Goal: Task Accomplishment & Management: Manage account settings

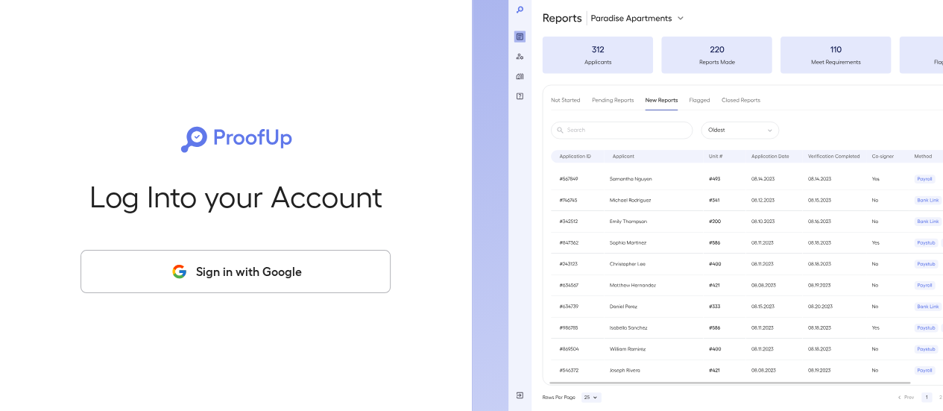
click at [233, 275] on button "Sign in with Google" at bounding box center [235, 271] width 310 height 43
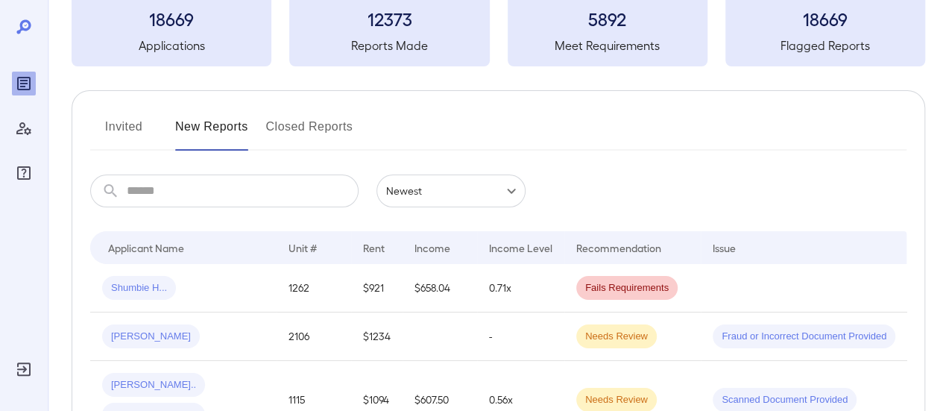
scroll to position [149, 0]
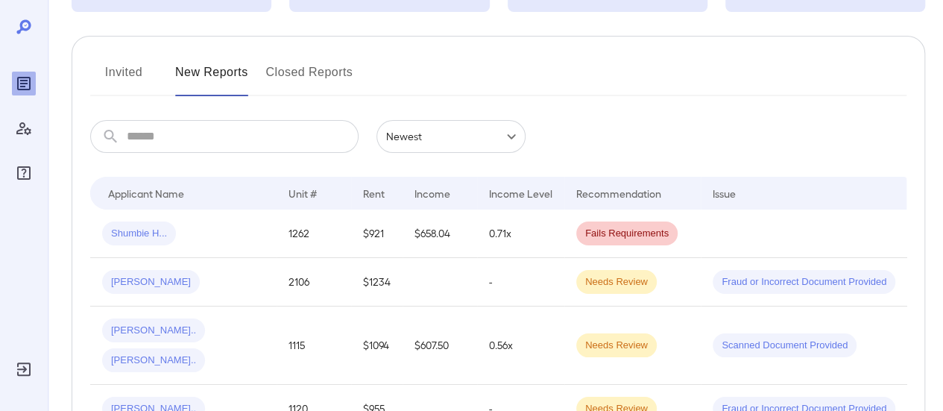
click at [127, 66] on button "Invited" at bounding box center [123, 78] width 67 height 36
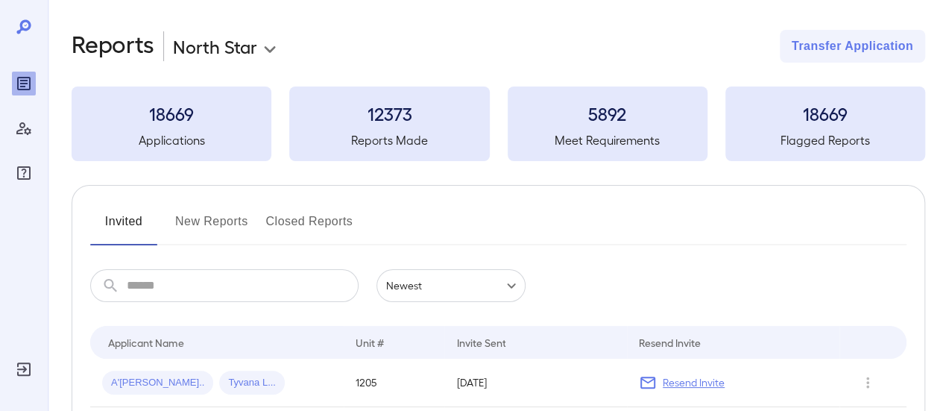
click at [197, 285] on input "text" at bounding box center [243, 285] width 232 height 33
type input "***"
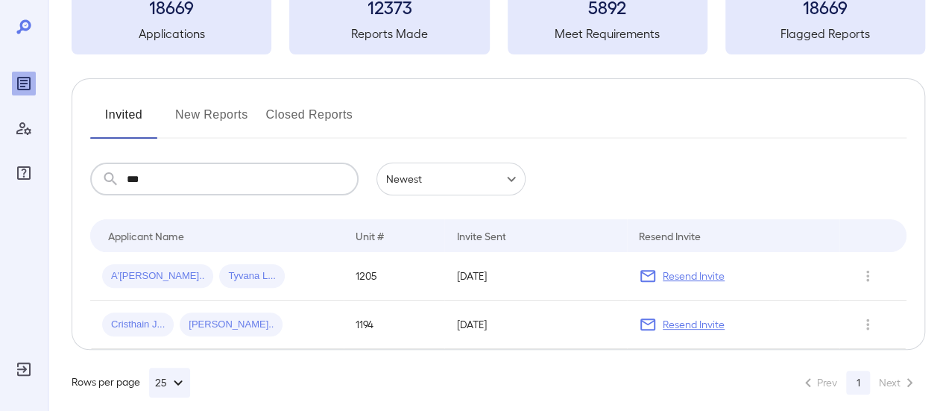
scroll to position [121, 0]
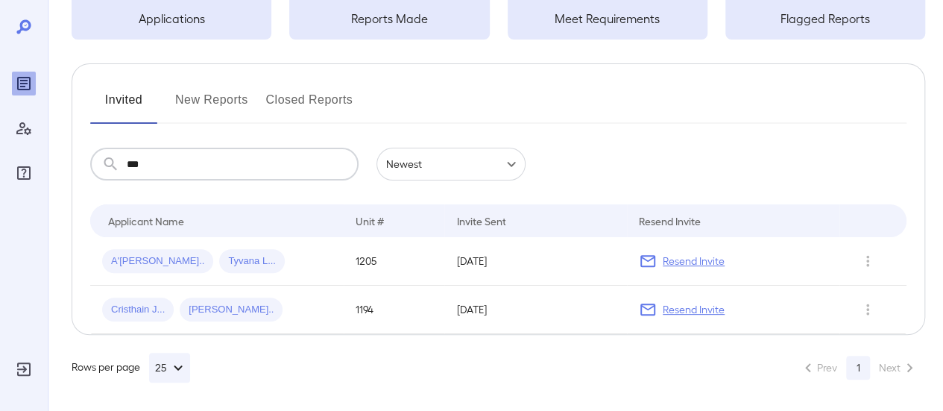
click at [194, 101] on button "New Reports" at bounding box center [211, 106] width 73 height 36
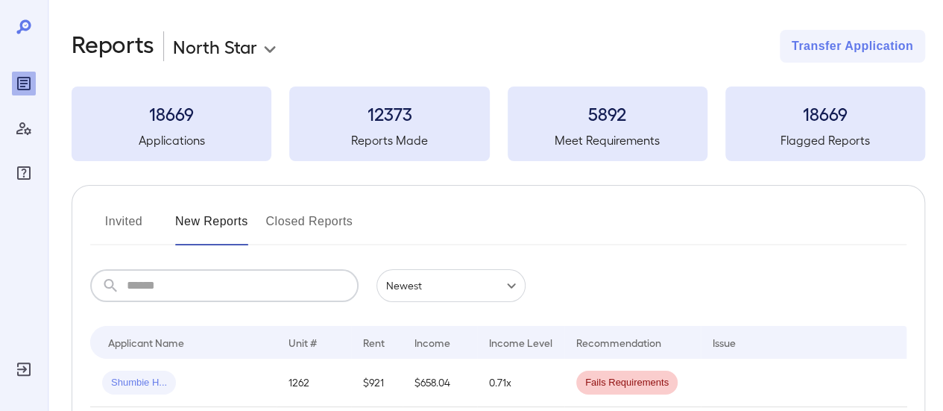
click at [207, 280] on input "text" at bounding box center [243, 285] width 232 height 33
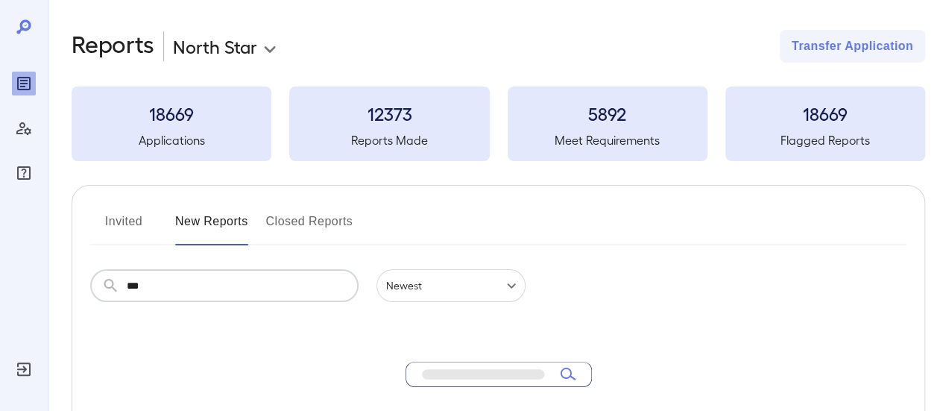
type input "***"
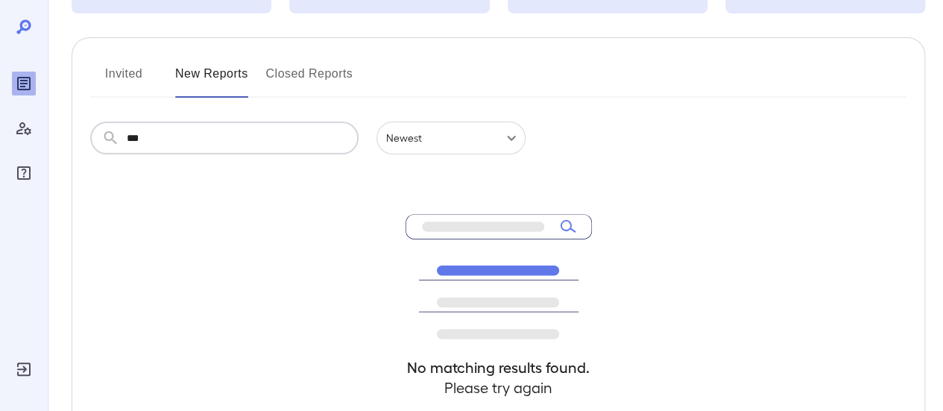
scroll to position [75, 0]
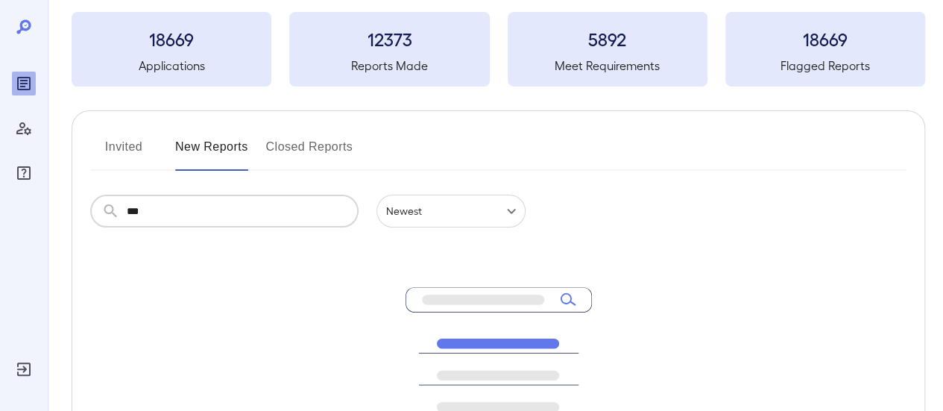
click at [116, 153] on button "Invited" at bounding box center [123, 153] width 67 height 36
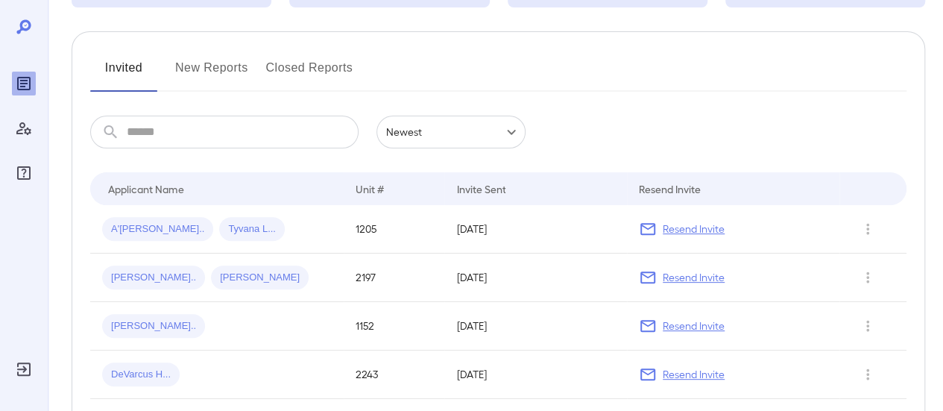
scroll to position [149, 0]
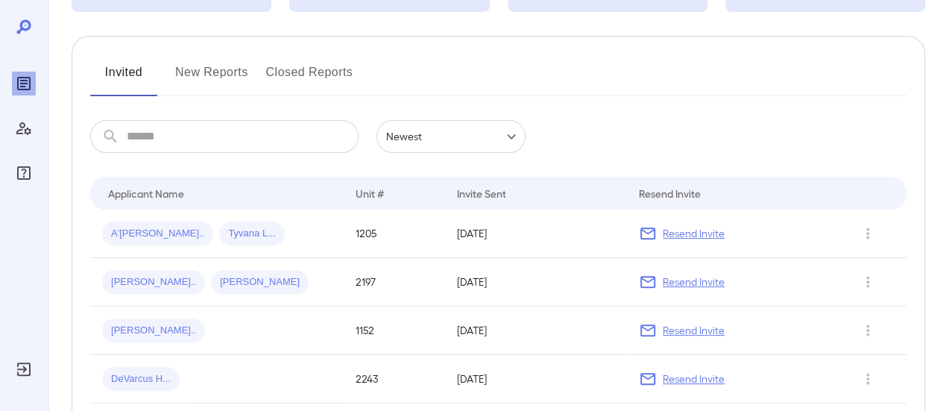
click at [209, 72] on button "New Reports" at bounding box center [211, 78] width 73 height 36
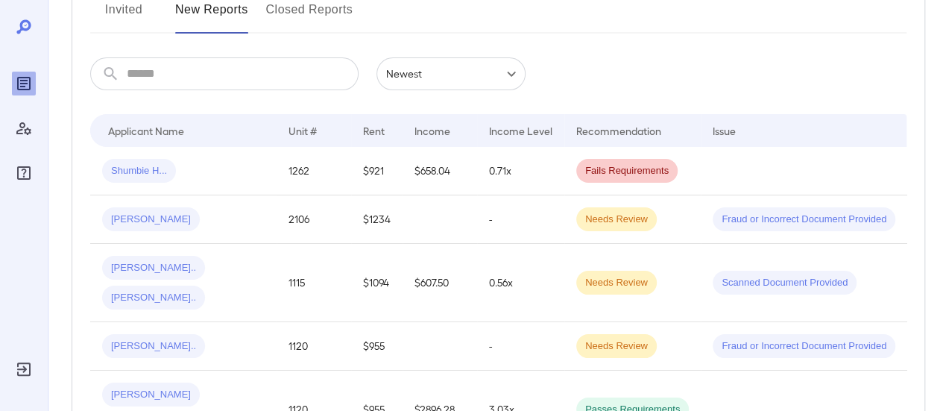
scroll to position [75, 0]
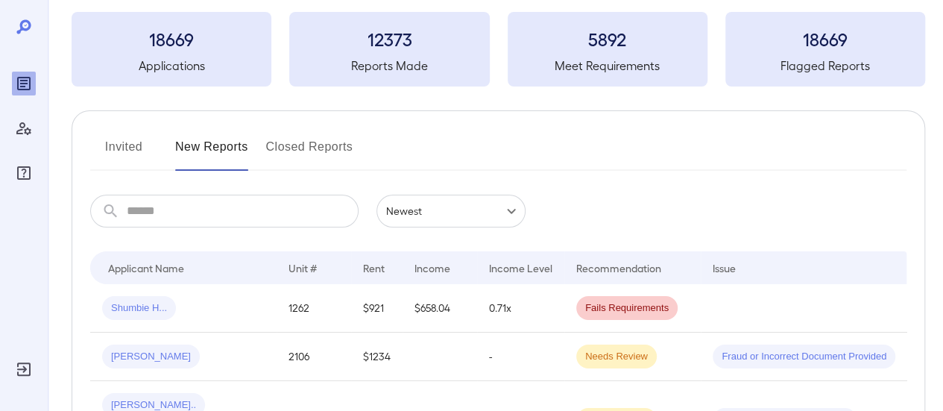
click at [131, 145] on button "Invited" at bounding box center [123, 153] width 67 height 36
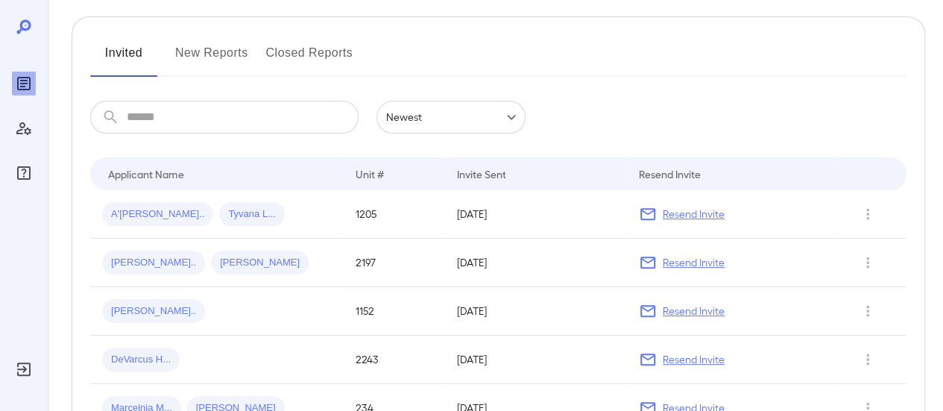
scroll to position [149, 0]
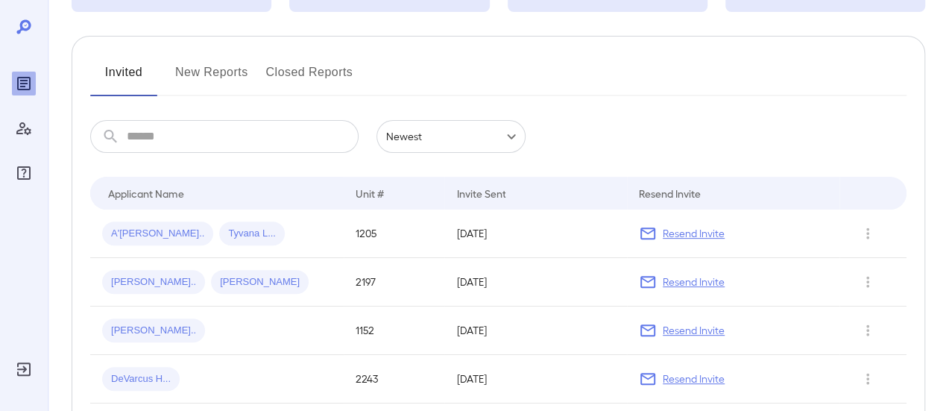
click at [142, 148] on input "text" at bounding box center [243, 136] width 232 height 33
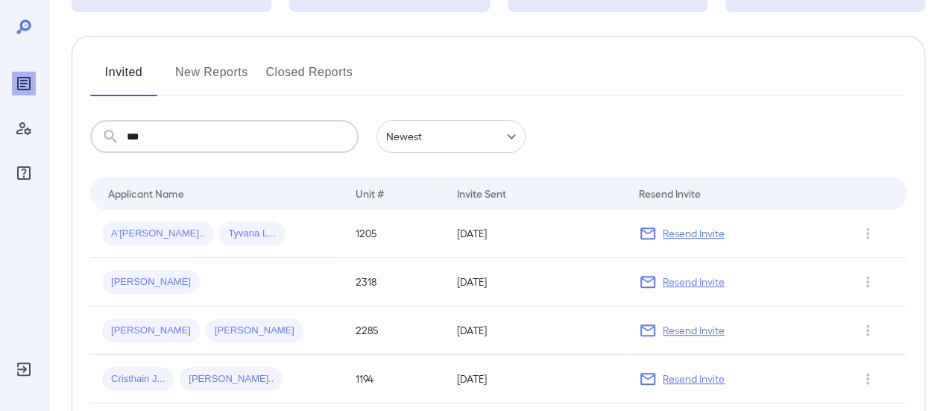
scroll to position [121, 0]
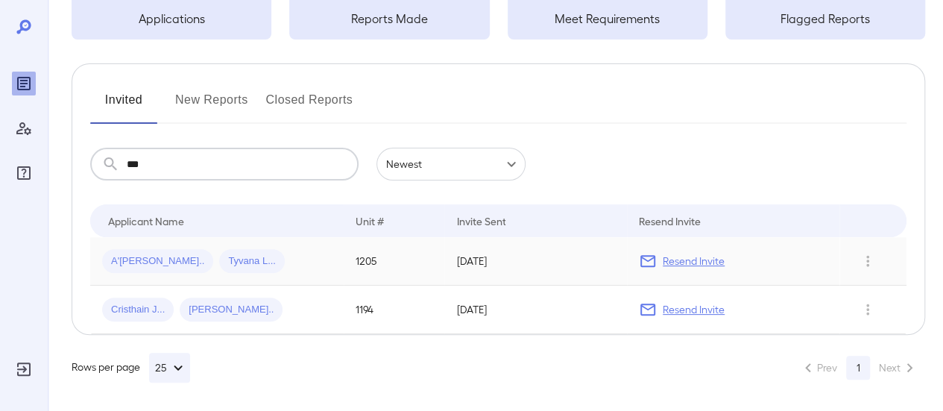
type input "***"
click at [219, 258] on span "Tyvana L..." at bounding box center [252, 261] width 66 height 14
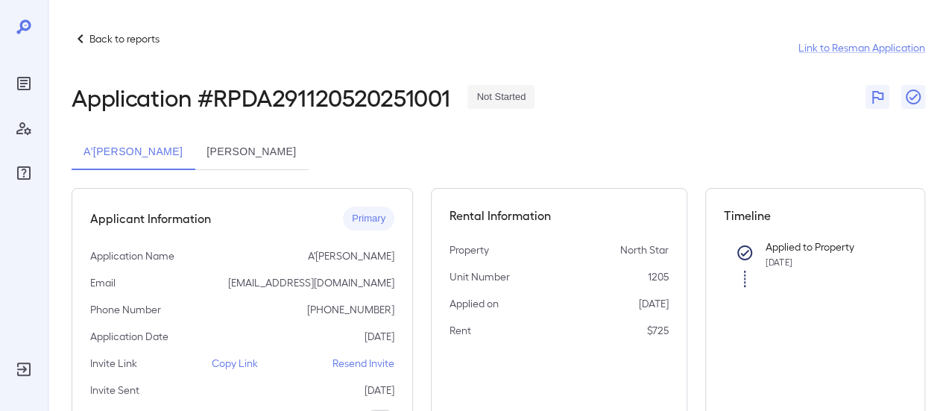
click at [377, 367] on p "Resend Invite" at bounding box center [363, 363] width 62 height 15
click at [103, 45] on p "Back to reports" at bounding box center [124, 38] width 70 height 15
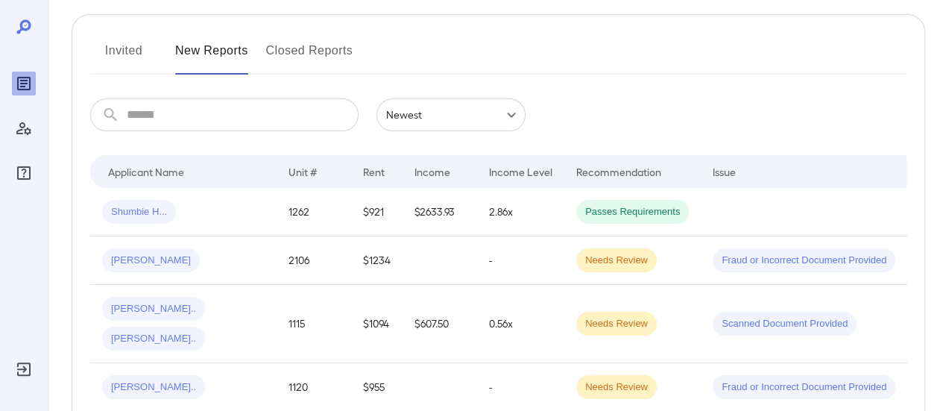
scroll to position [149, 0]
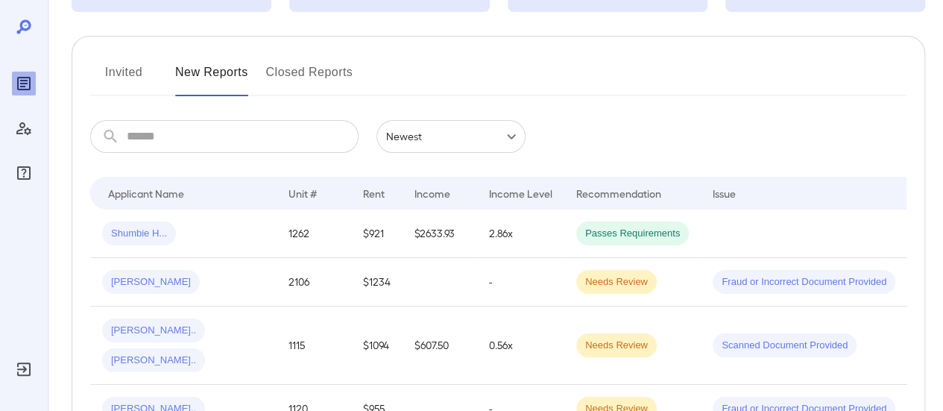
click at [122, 75] on button "Invited" at bounding box center [123, 78] width 67 height 36
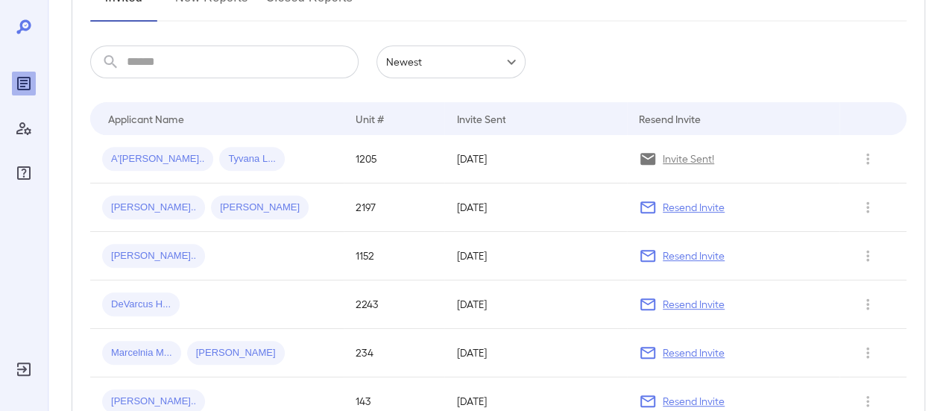
scroll to position [149, 0]
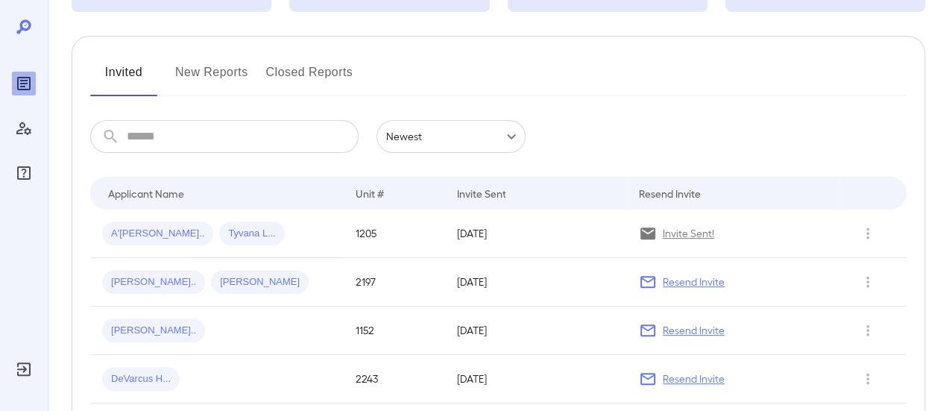
click at [186, 68] on button "New Reports" at bounding box center [211, 78] width 73 height 36
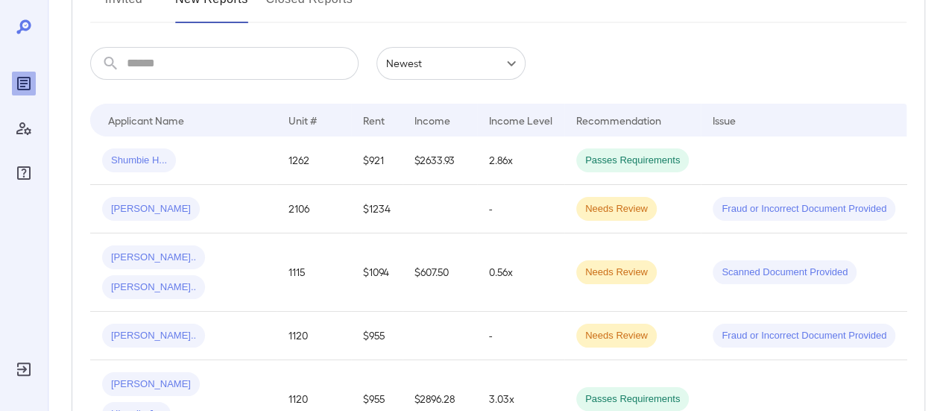
scroll to position [224, 0]
